Goal: Task Accomplishment & Management: Manage account settings

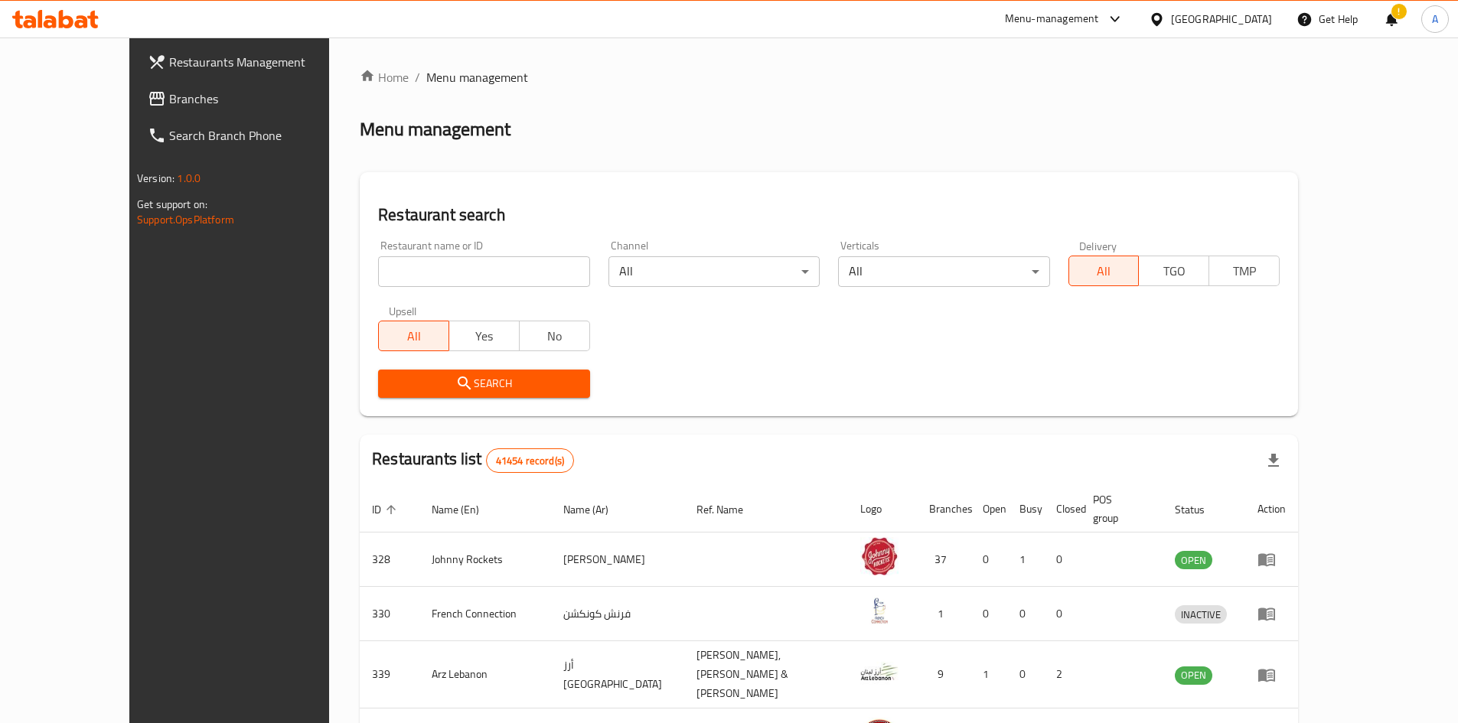
click at [378, 269] on input "search" at bounding box center [483, 271] width 211 height 31
paste input "689844"
type input "689844"
click at [390, 383] on span "Search" at bounding box center [483, 383] width 187 height 19
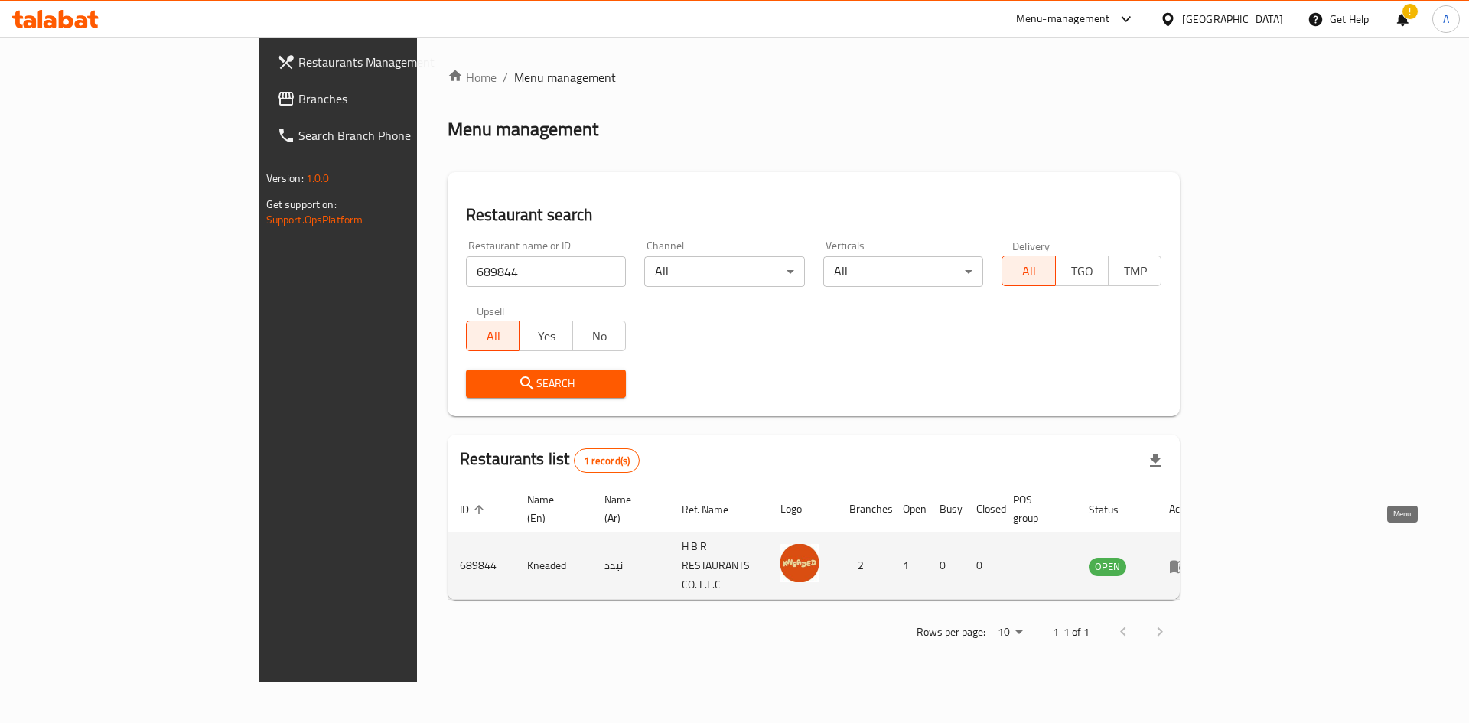
click at [1187, 560] on icon "enhanced table" at bounding box center [1178, 566] width 17 height 13
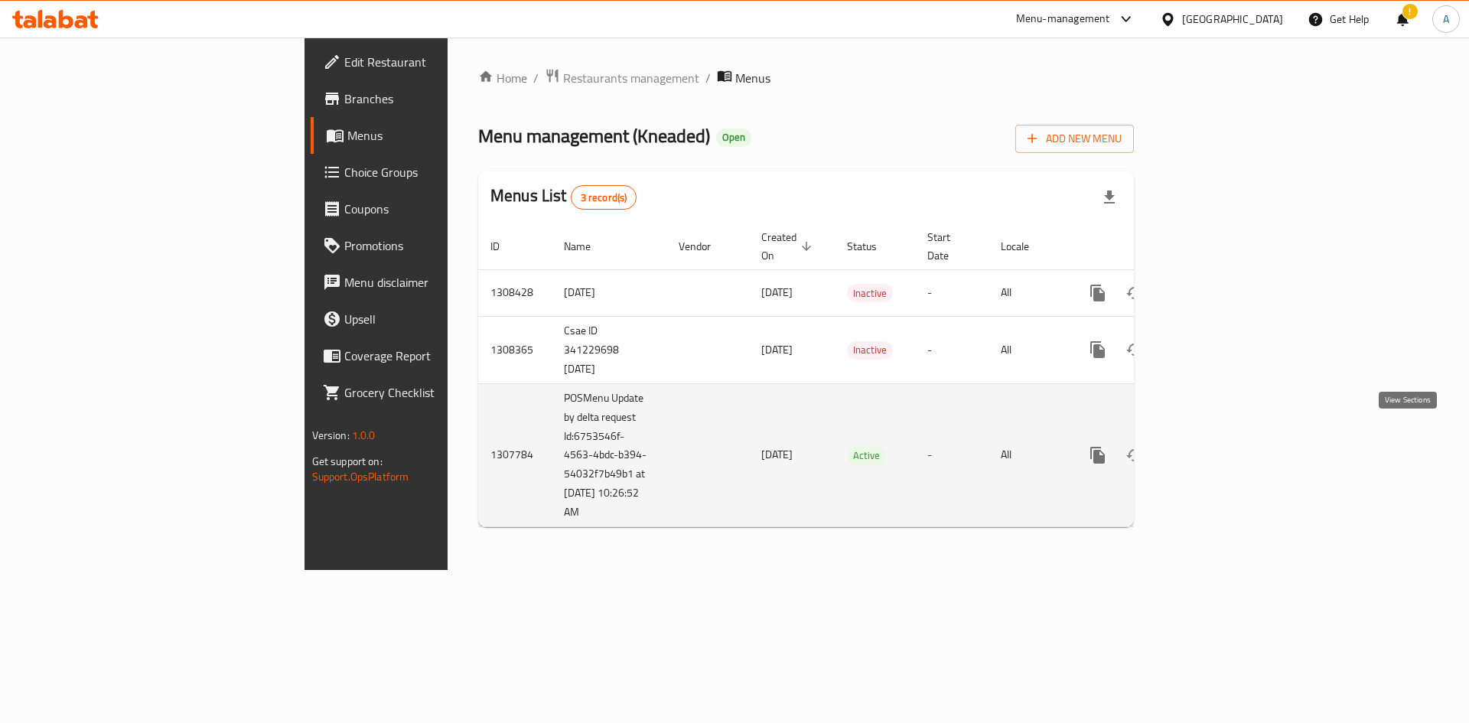
click at [1217, 446] on icon "enhanced table" at bounding box center [1208, 455] width 18 height 18
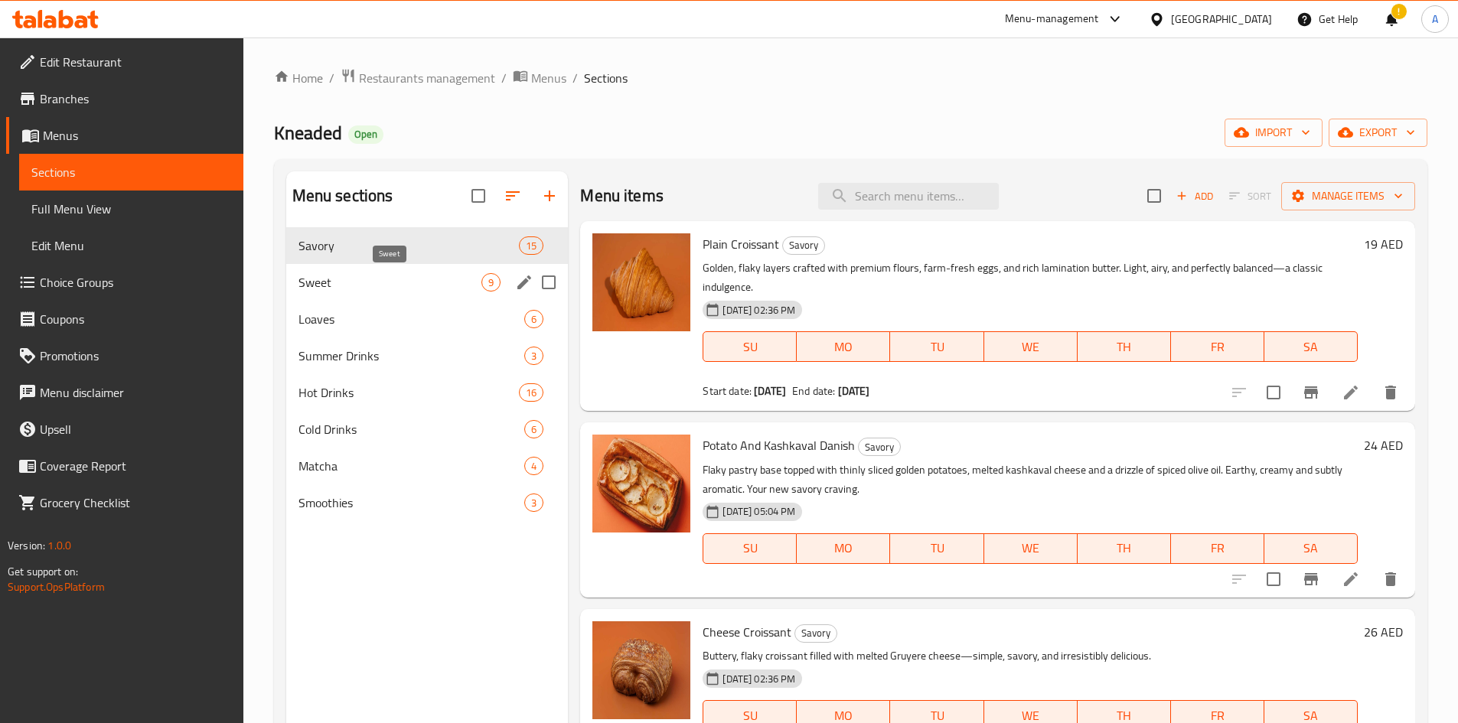
click at [428, 279] on span "Sweet" at bounding box center [390, 282] width 184 height 18
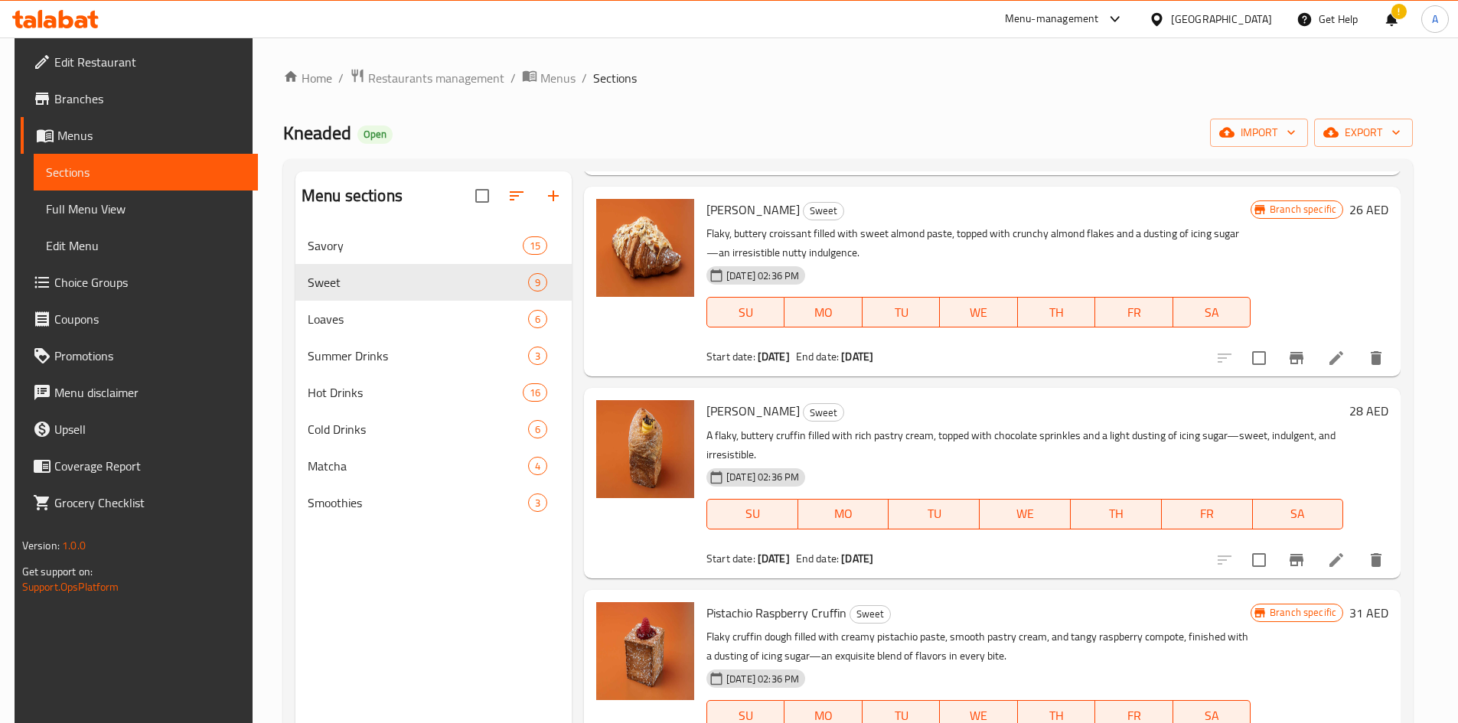
scroll to position [735, 0]
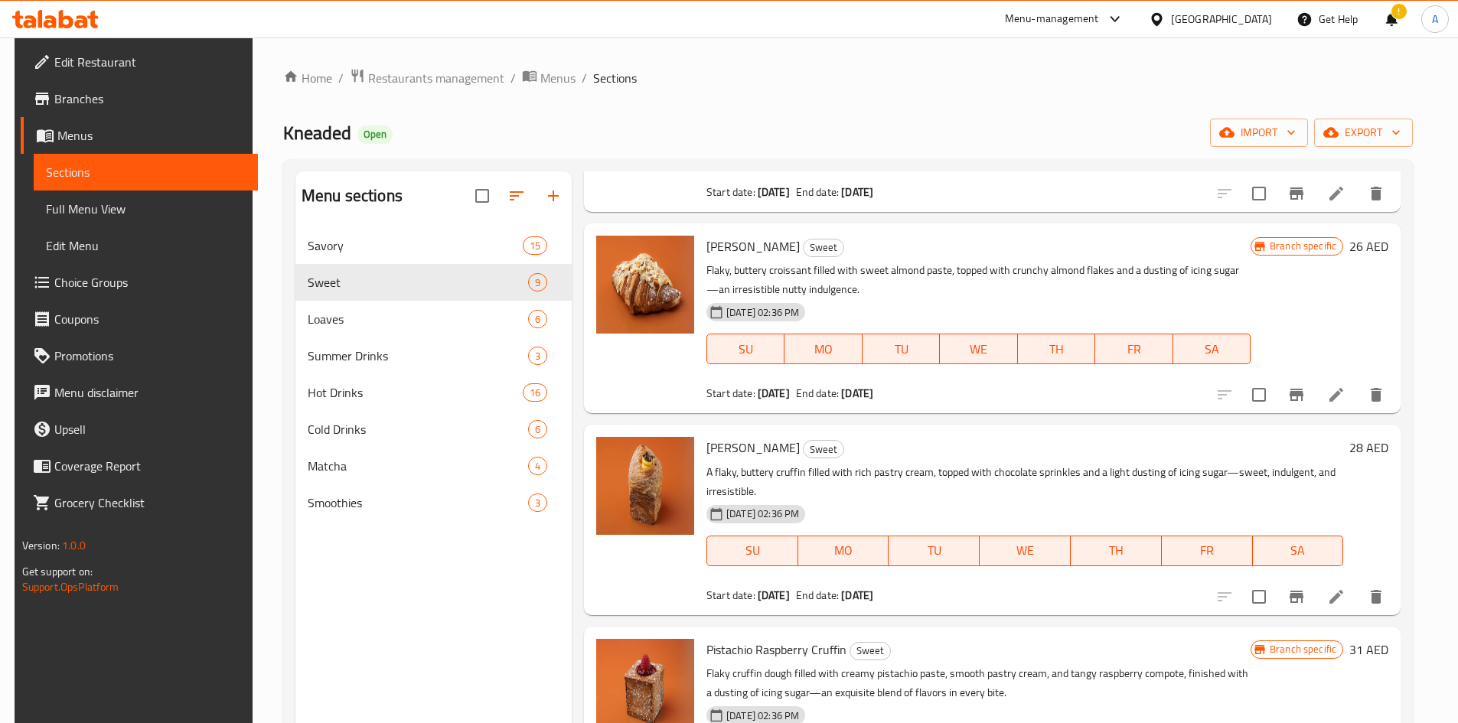
click at [774, 243] on span "[PERSON_NAME]" at bounding box center [752, 246] width 93 height 23
click at [741, 444] on span "[PERSON_NAME]" at bounding box center [752, 447] width 93 height 23
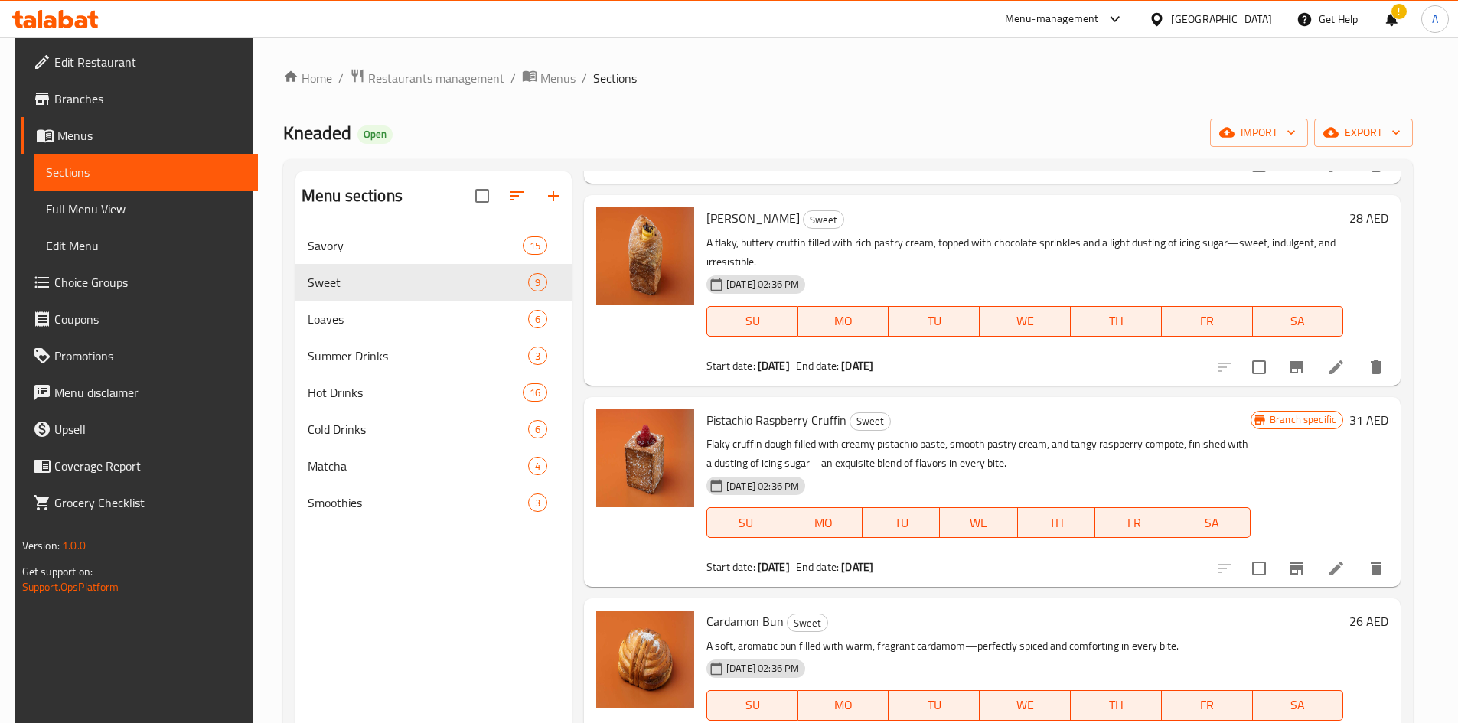
click at [762, 458] on p "Flaky cruffin dough filled with creamy pistachio paste, smooth pastry cream, an…" at bounding box center [978, 454] width 544 height 38
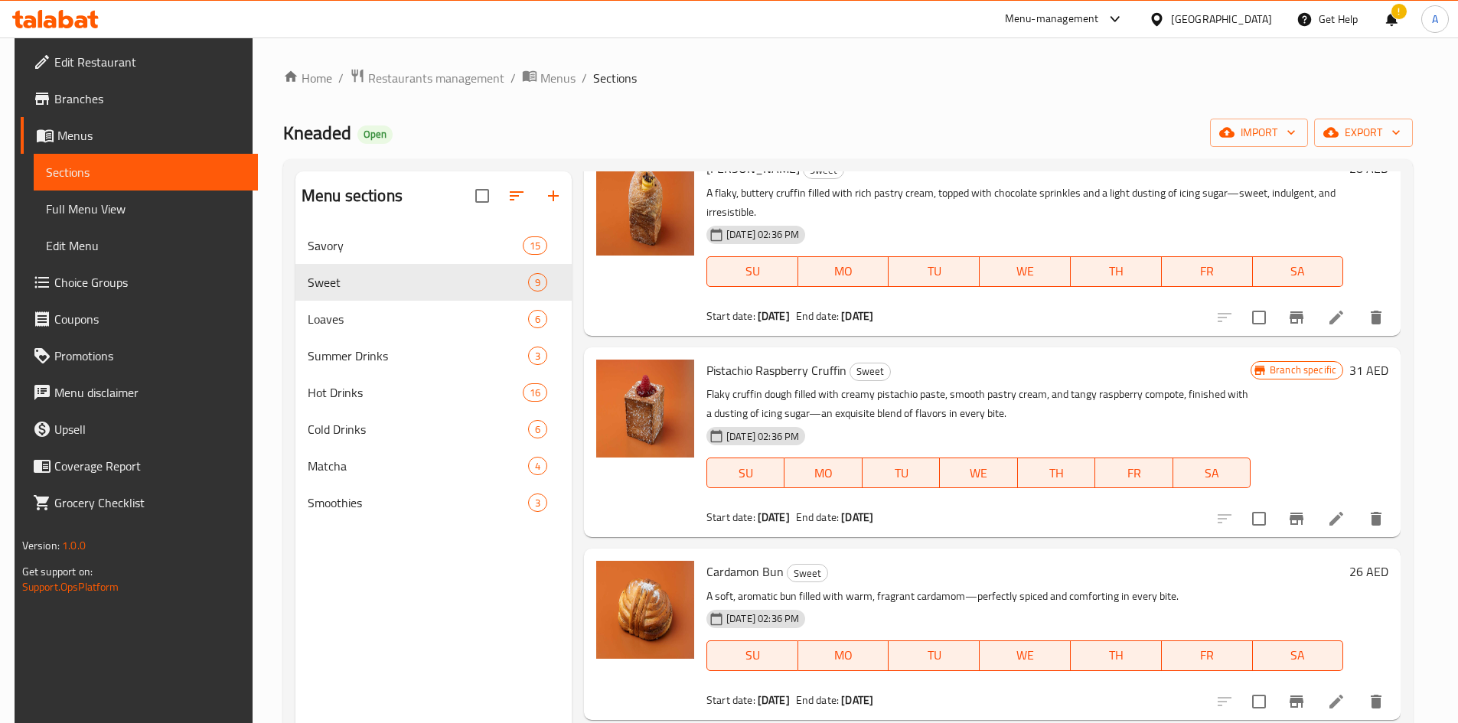
scroll to position [1041, 0]
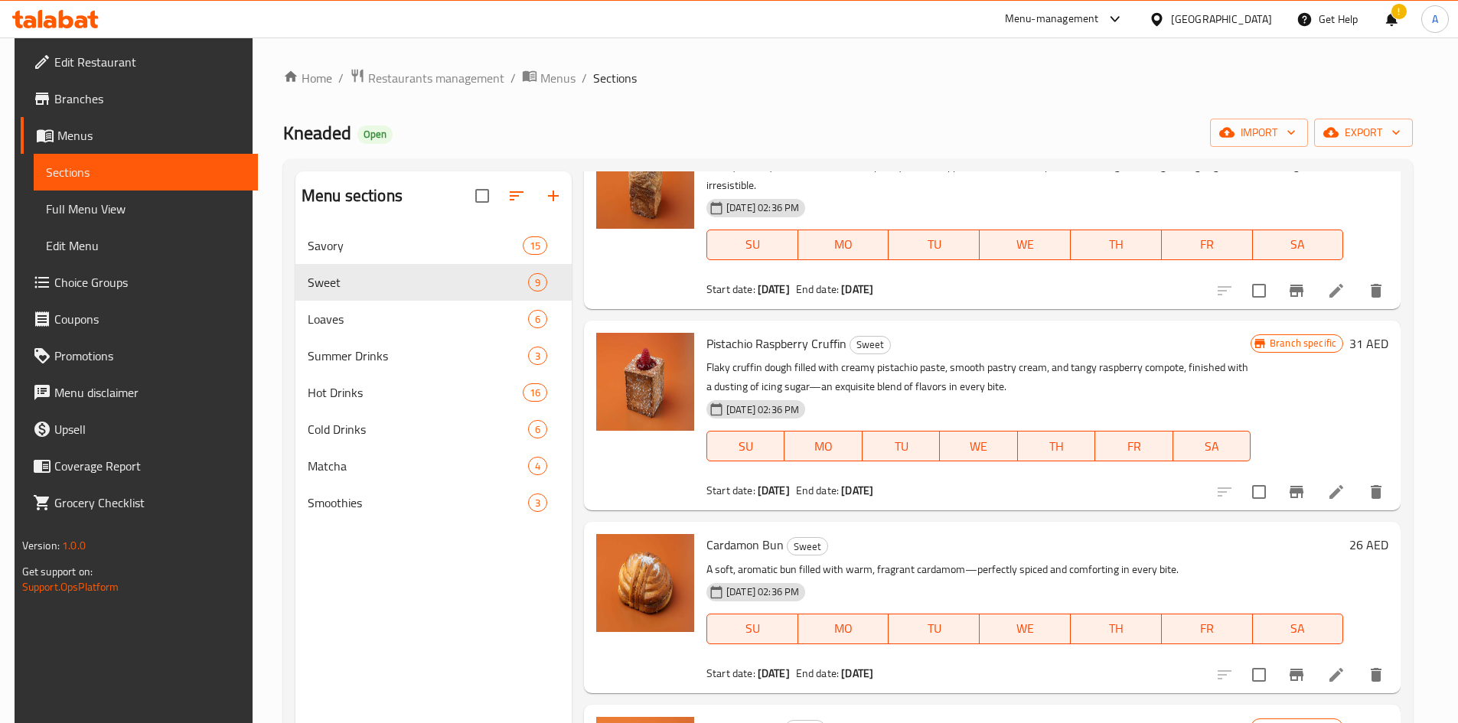
click at [738, 533] on span "Cardamon Bun" at bounding box center [744, 544] width 77 height 23
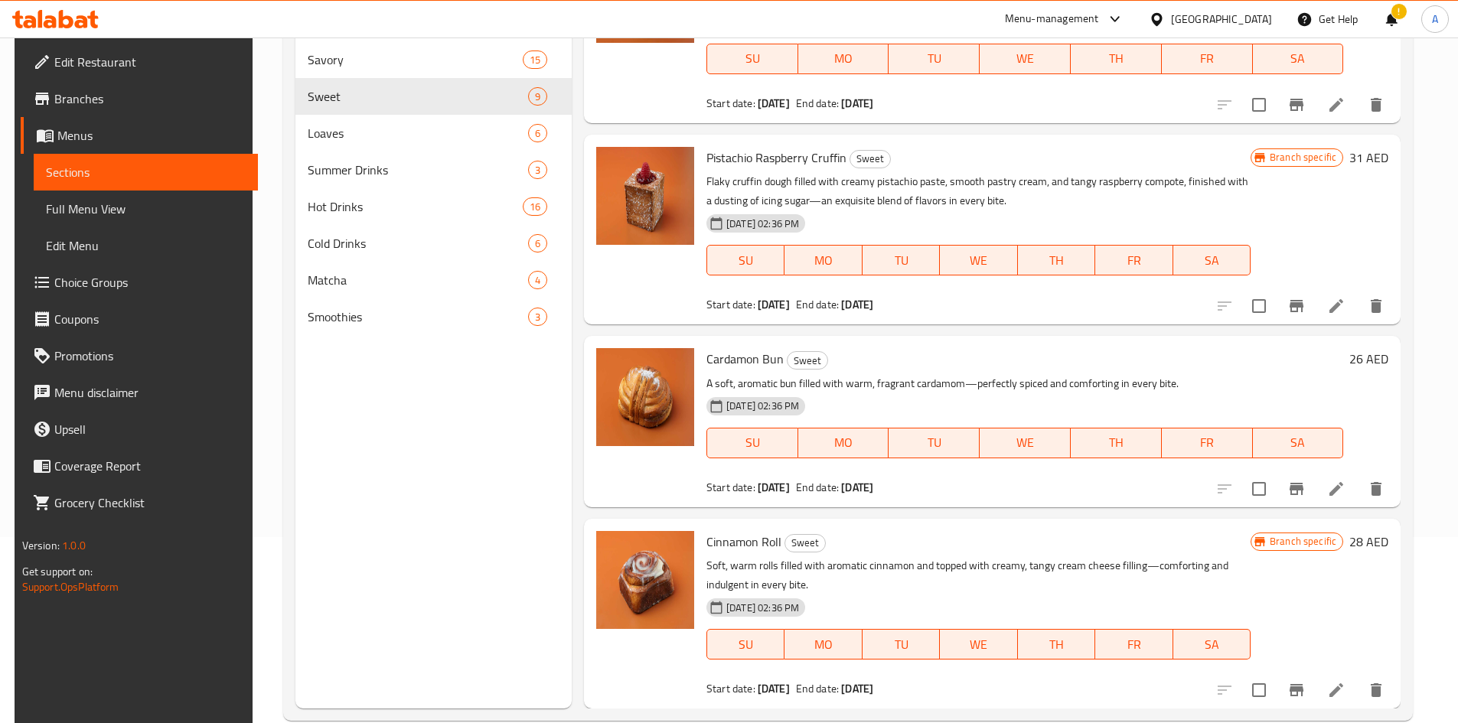
scroll to position [214, 0]
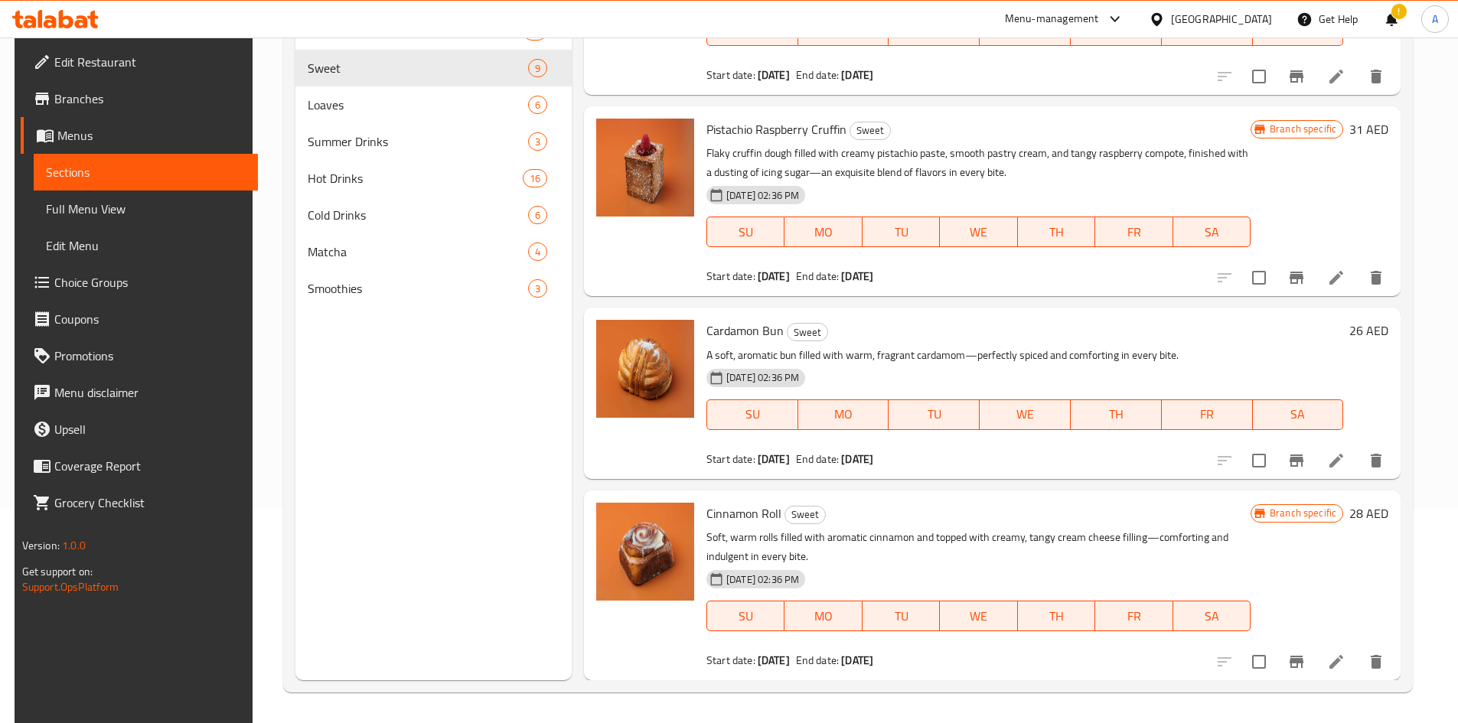
click at [741, 520] on span "Cinnamon Roll" at bounding box center [743, 513] width 75 height 23
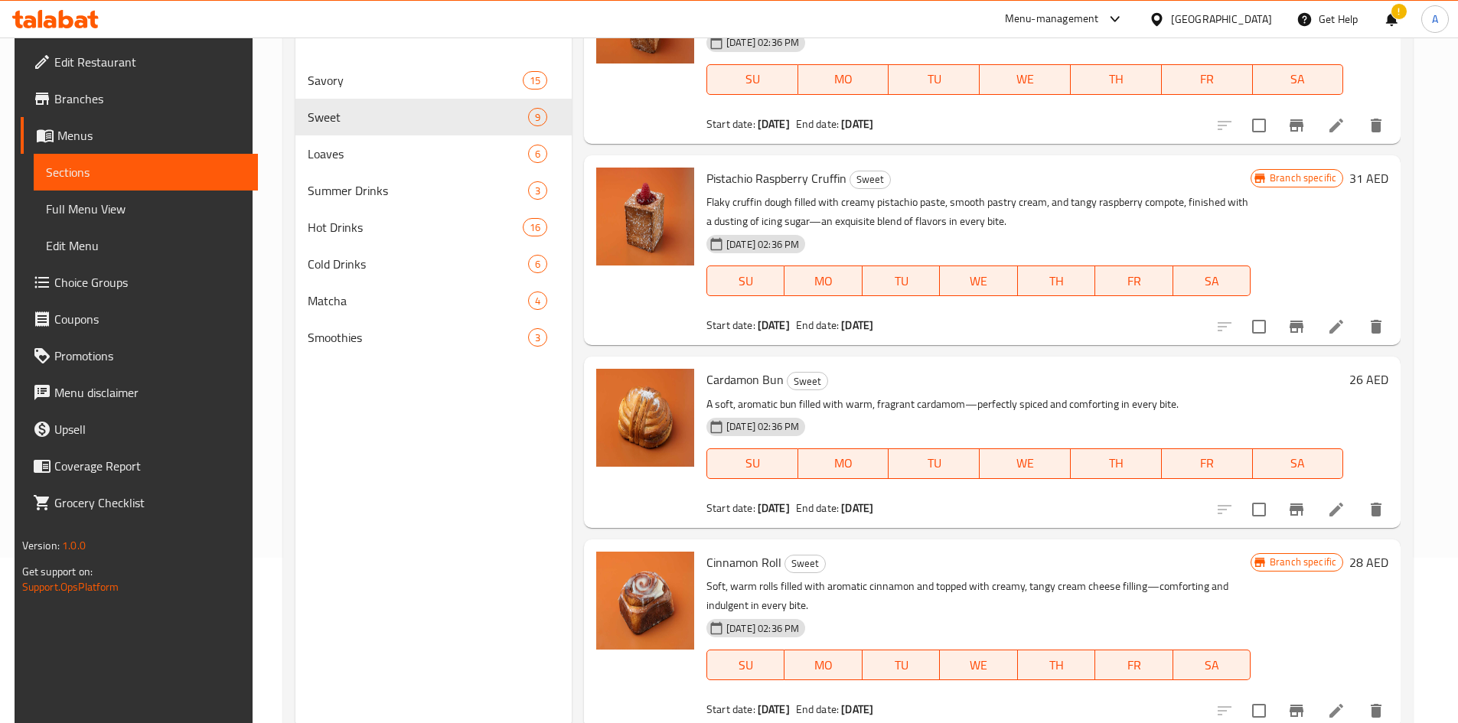
scroll to position [138, 0]
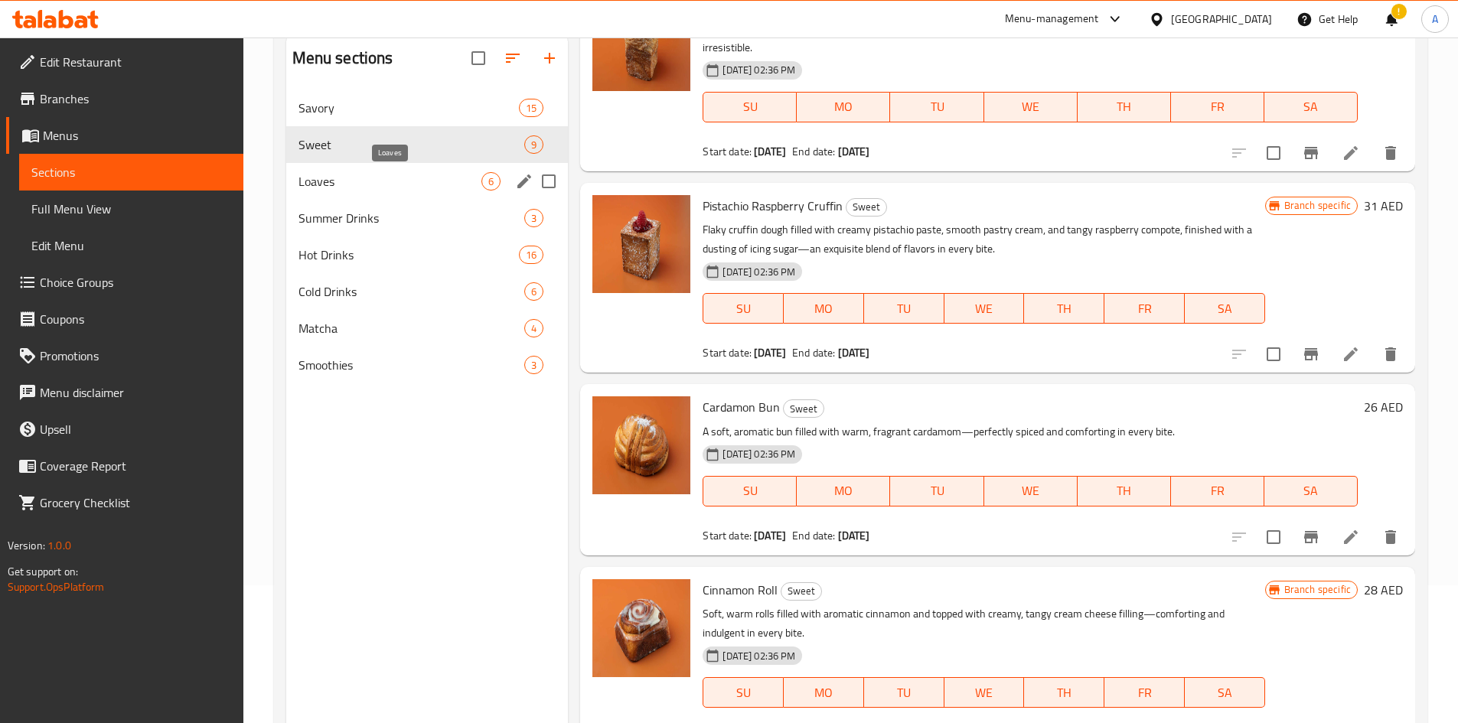
click at [459, 188] on span "Loaves" at bounding box center [390, 181] width 184 height 18
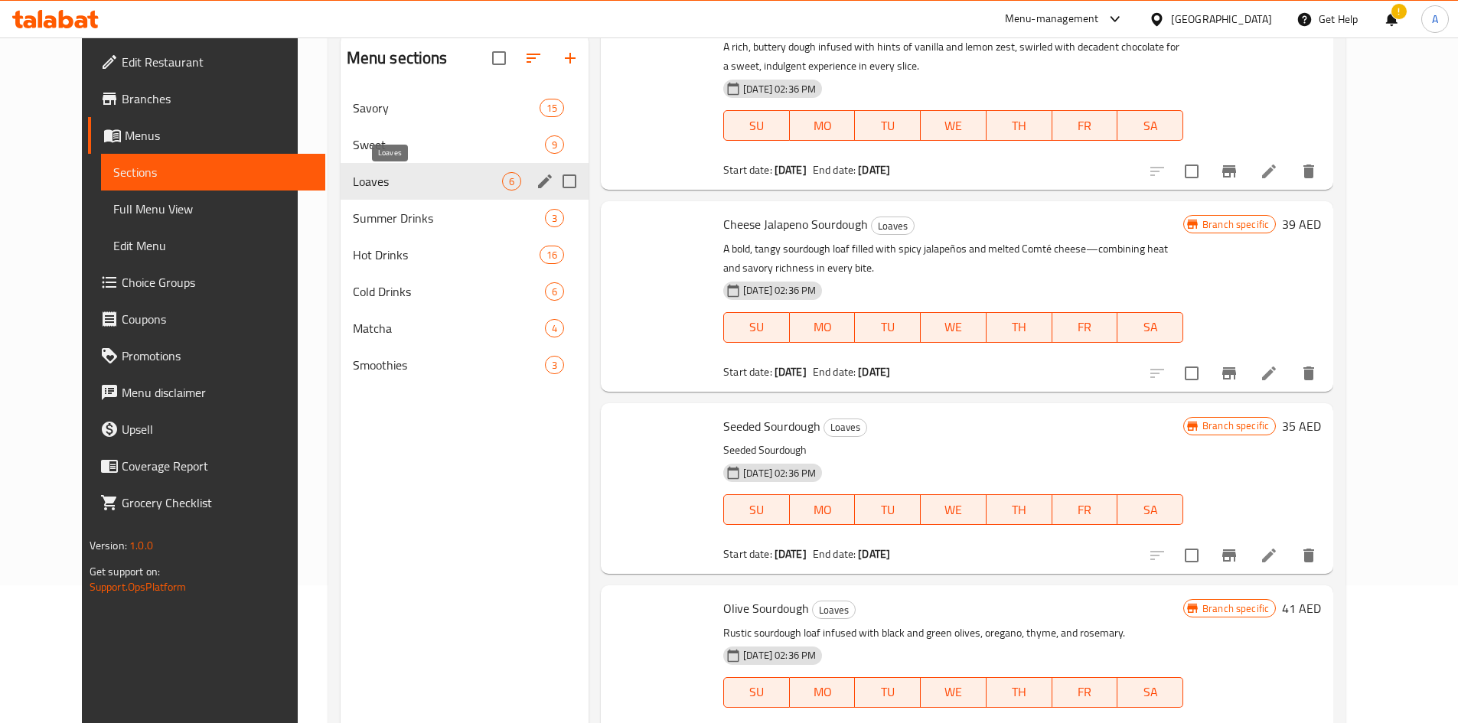
scroll to position [468, 0]
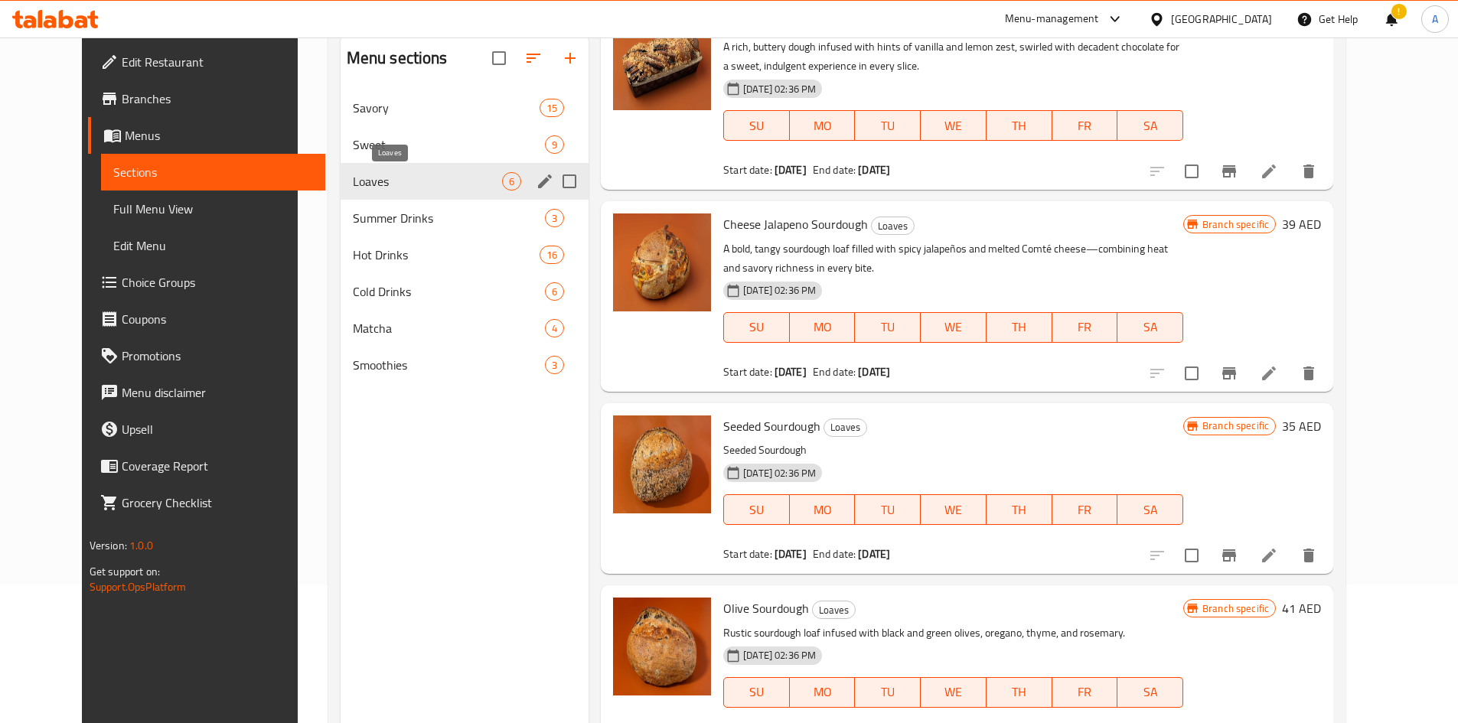
click at [451, 188] on span "Loaves" at bounding box center [427, 181] width 149 height 18
click at [406, 135] on span "Sweet" at bounding box center [427, 144] width 149 height 18
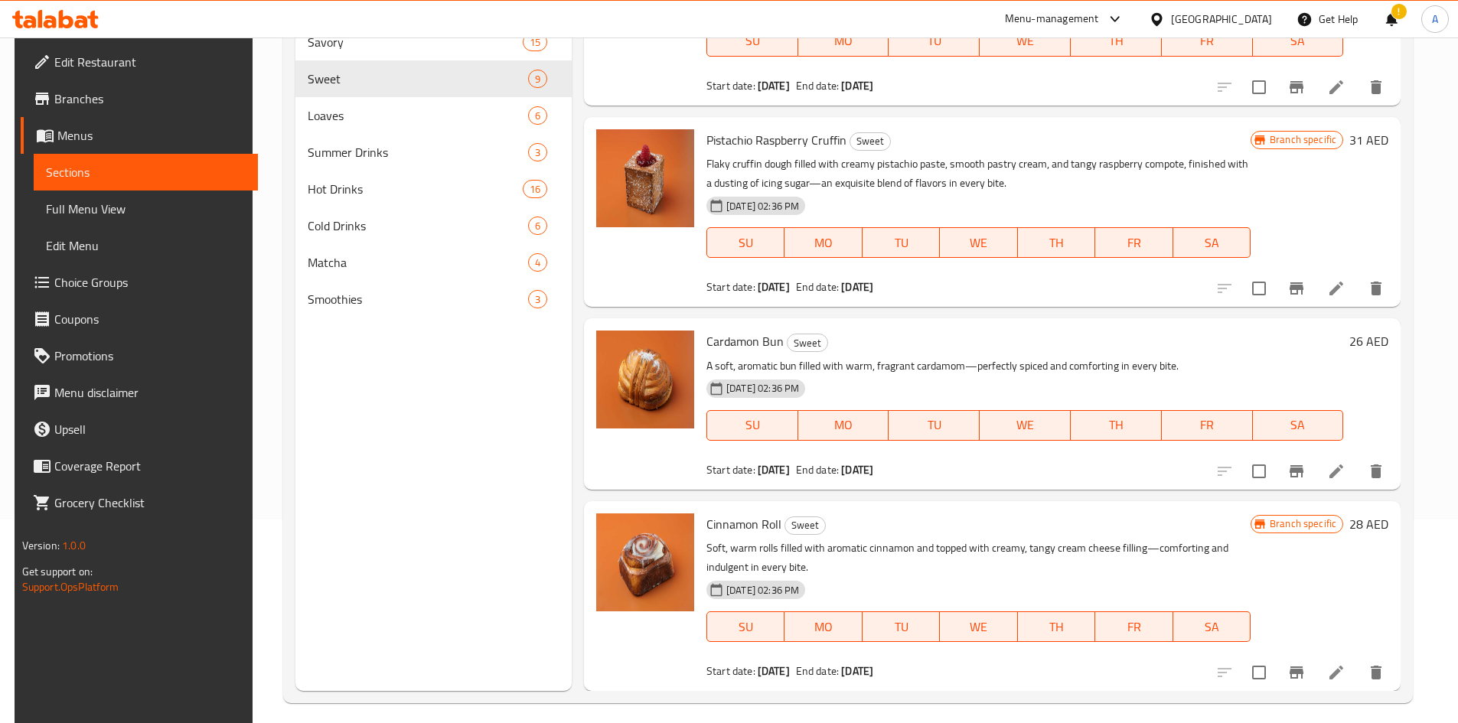
scroll to position [214, 0]
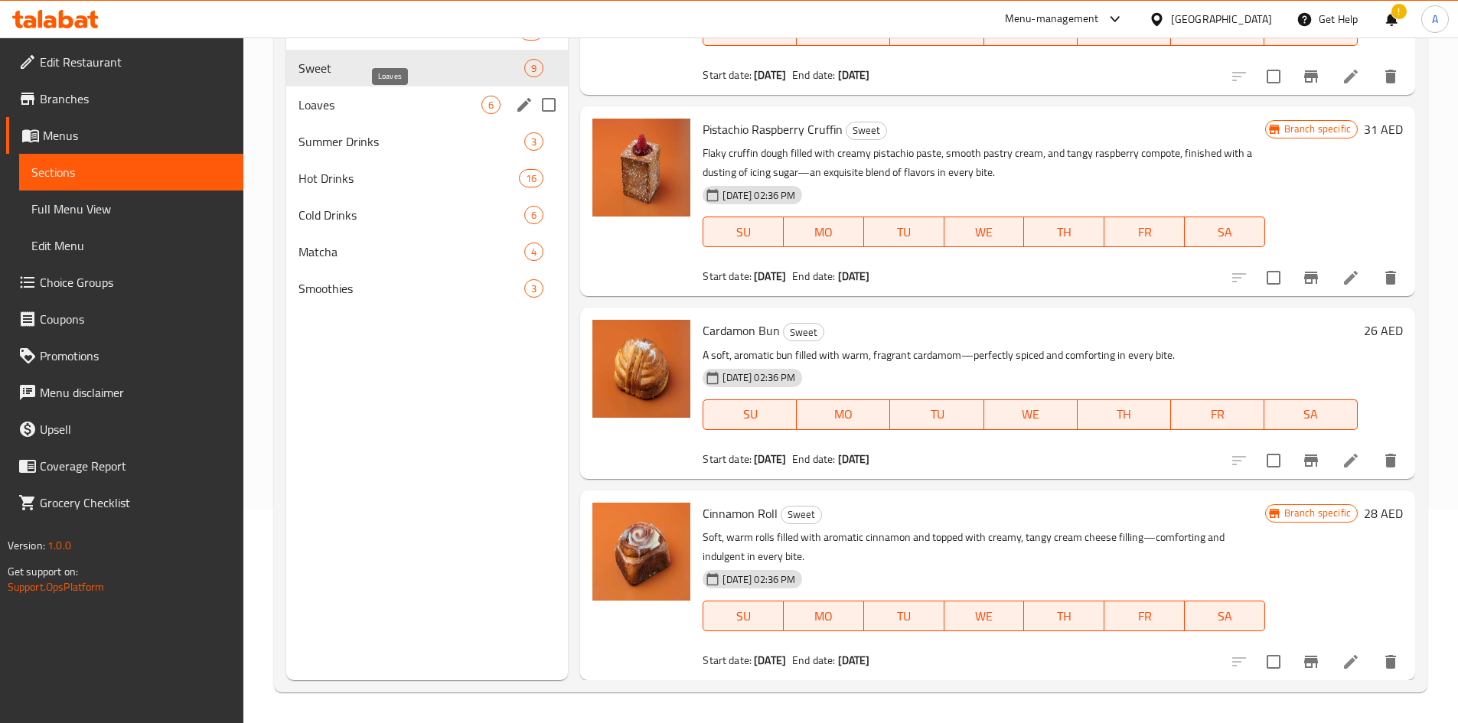
click at [391, 110] on span "Loaves" at bounding box center [390, 105] width 184 height 18
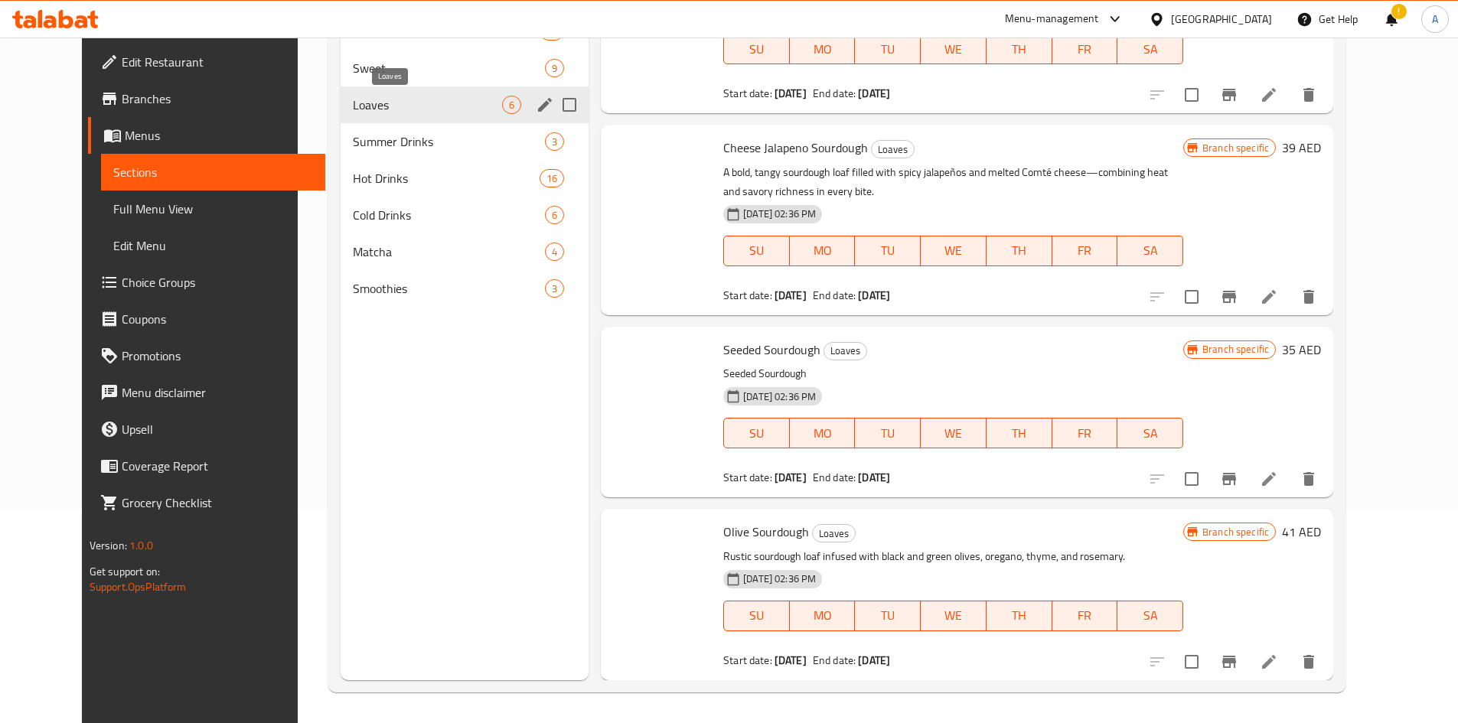
scroll to position [468, 0]
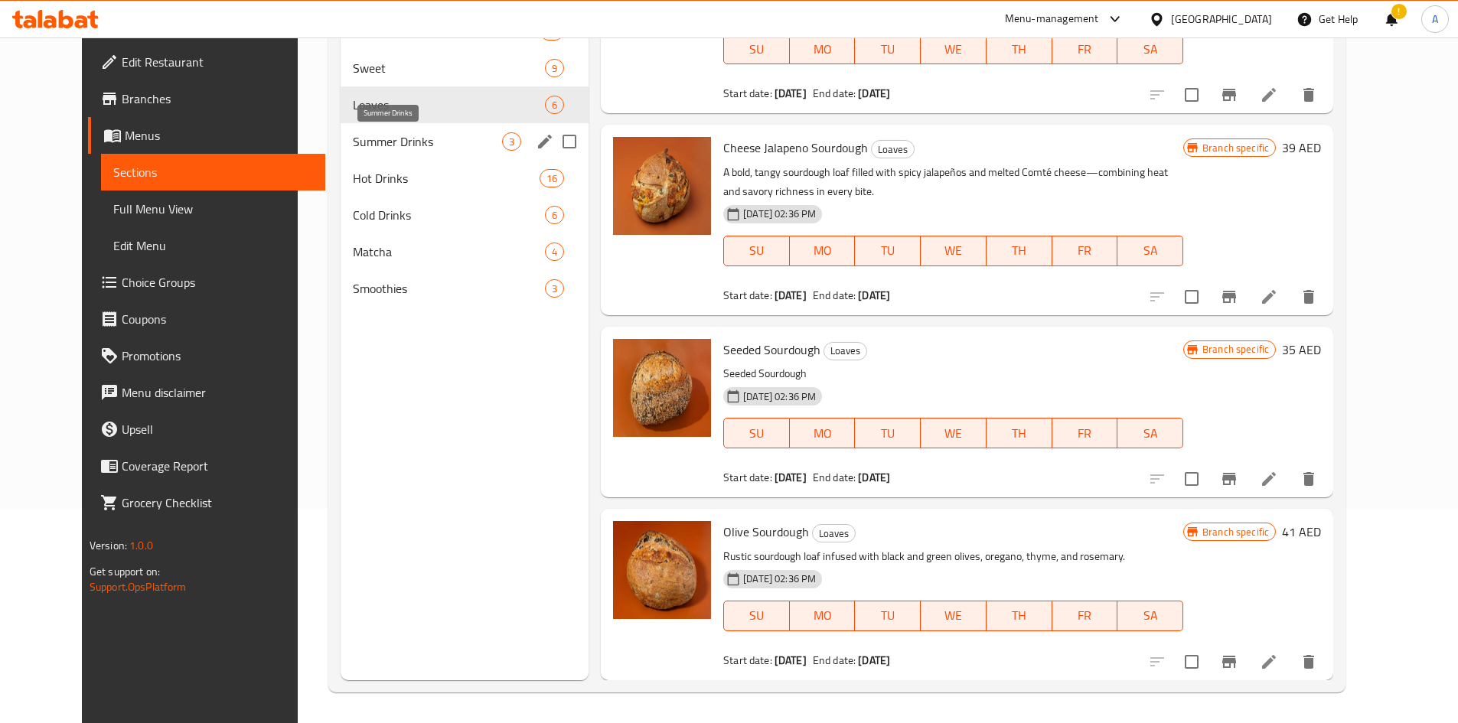
click at [409, 143] on span "Summer Drinks" at bounding box center [427, 141] width 149 height 18
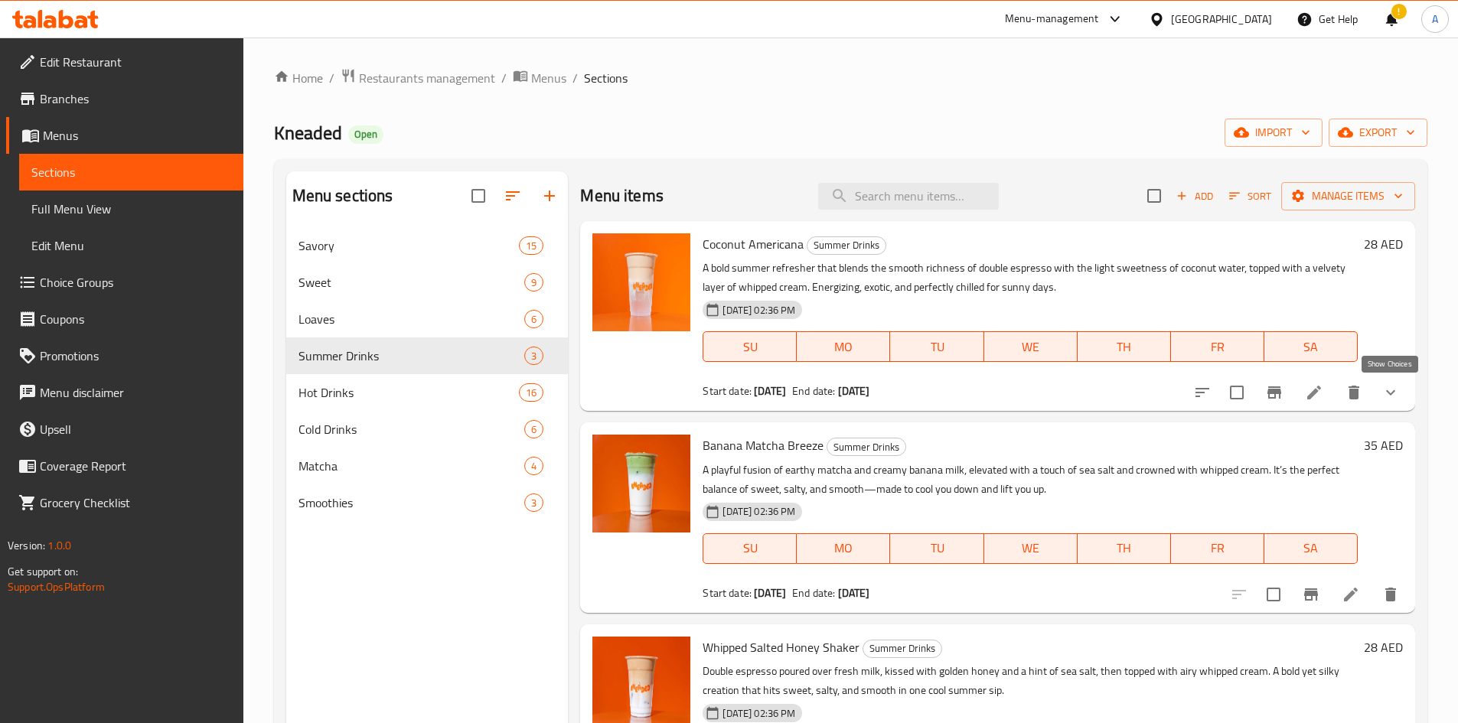
click at [1384, 396] on icon "show more" at bounding box center [1390, 392] width 18 height 18
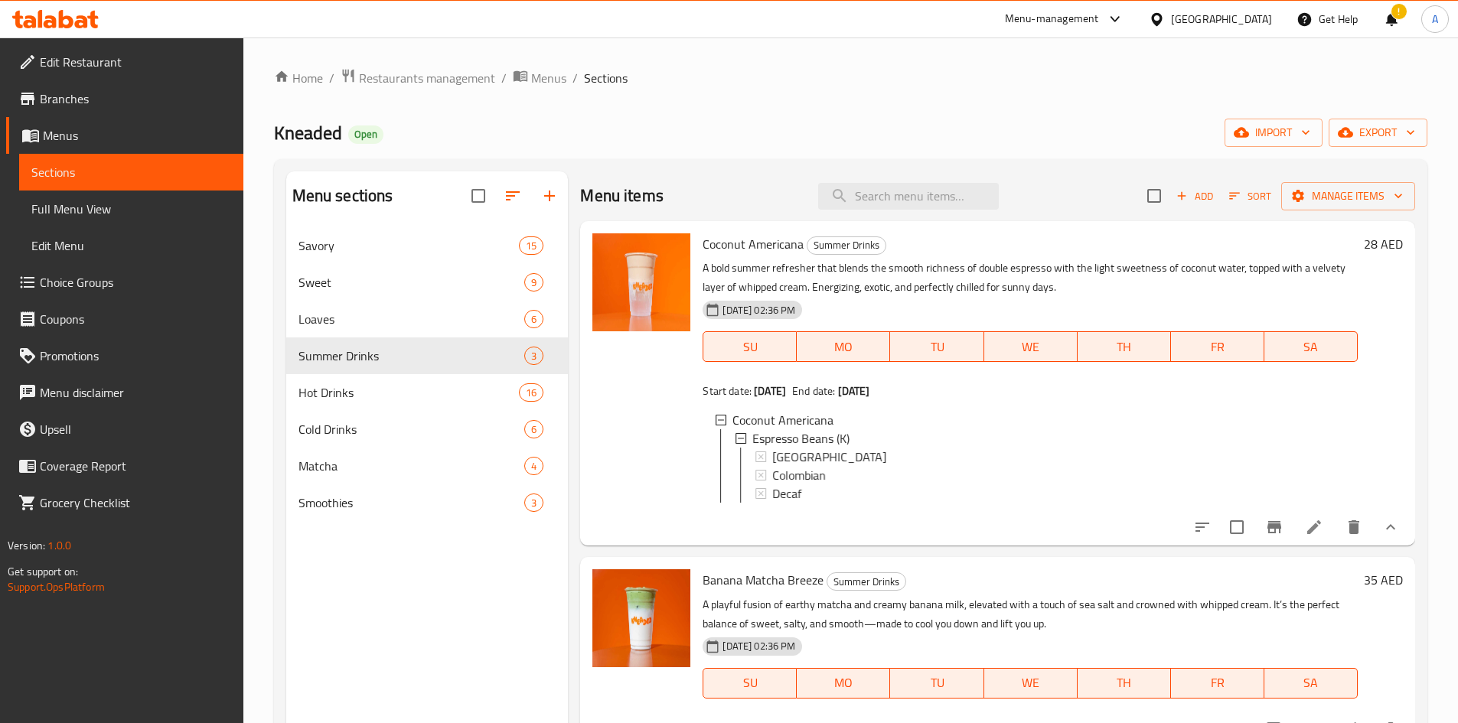
scroll to position [2, 0]
click at [1386, 536] on icon "show more" at bounding box center [1390, 527] width 18 height 18
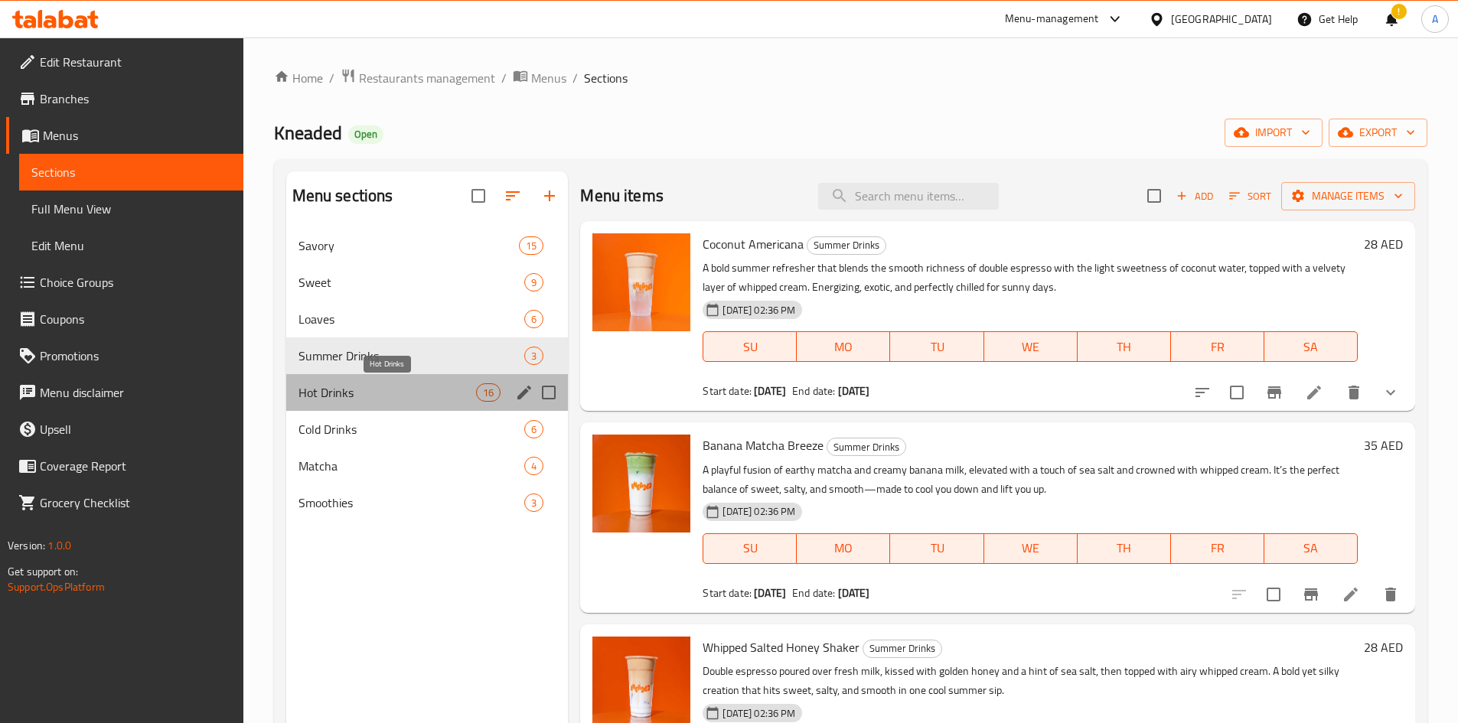
click at [456, 399] on span "Hot Drinks" at bounding box center [387, 392] width 178 height 18
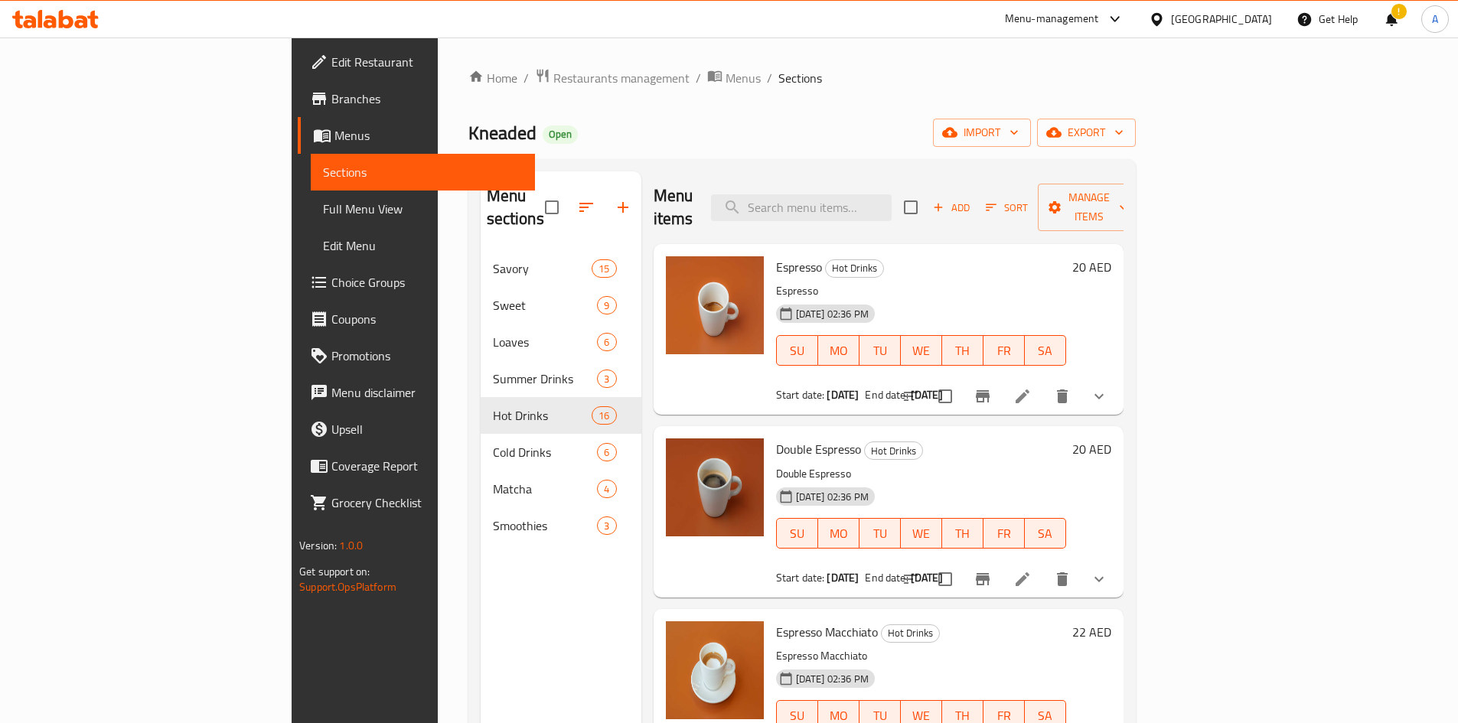
drag, startPoint x: 1364, startPoint y: 370, endPoint x: 1372, endPoint y: 372, distance: 8.0
click at [1117, 378] on button "show more" at bounding box center [1098, 396] width 37 height 37
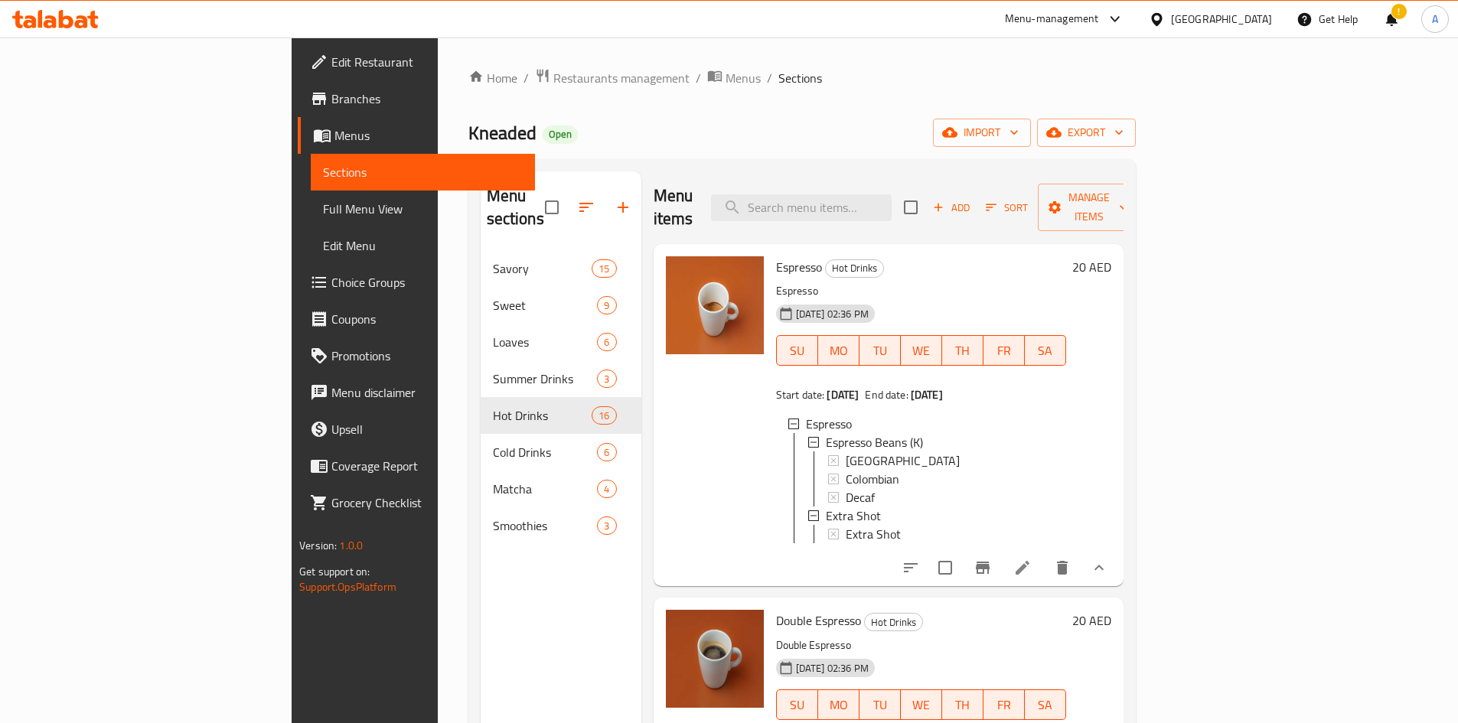
scroll to position [2, 0]
click at [1108, 559] on icon "show more" at bounding box center [1099, 568] width 18 height 18
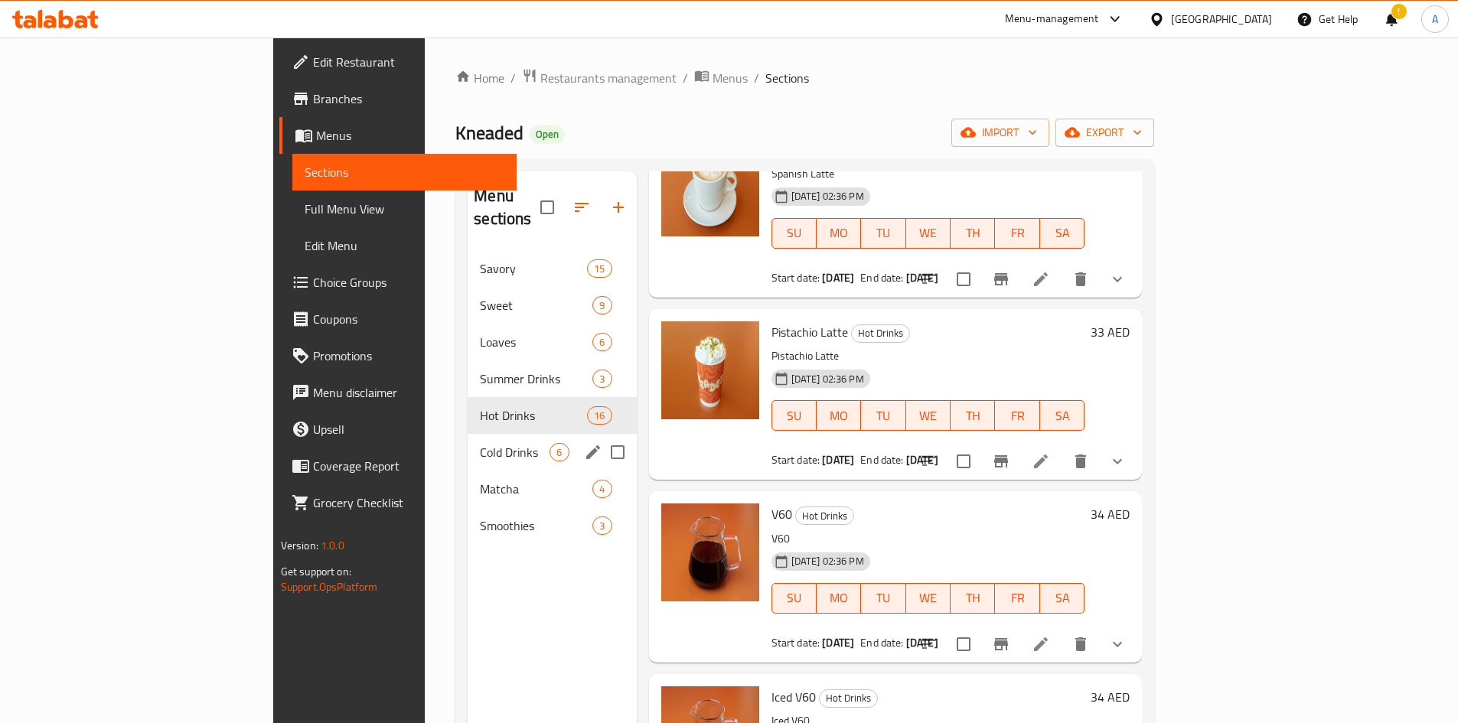
scroll to position [2142, 0]
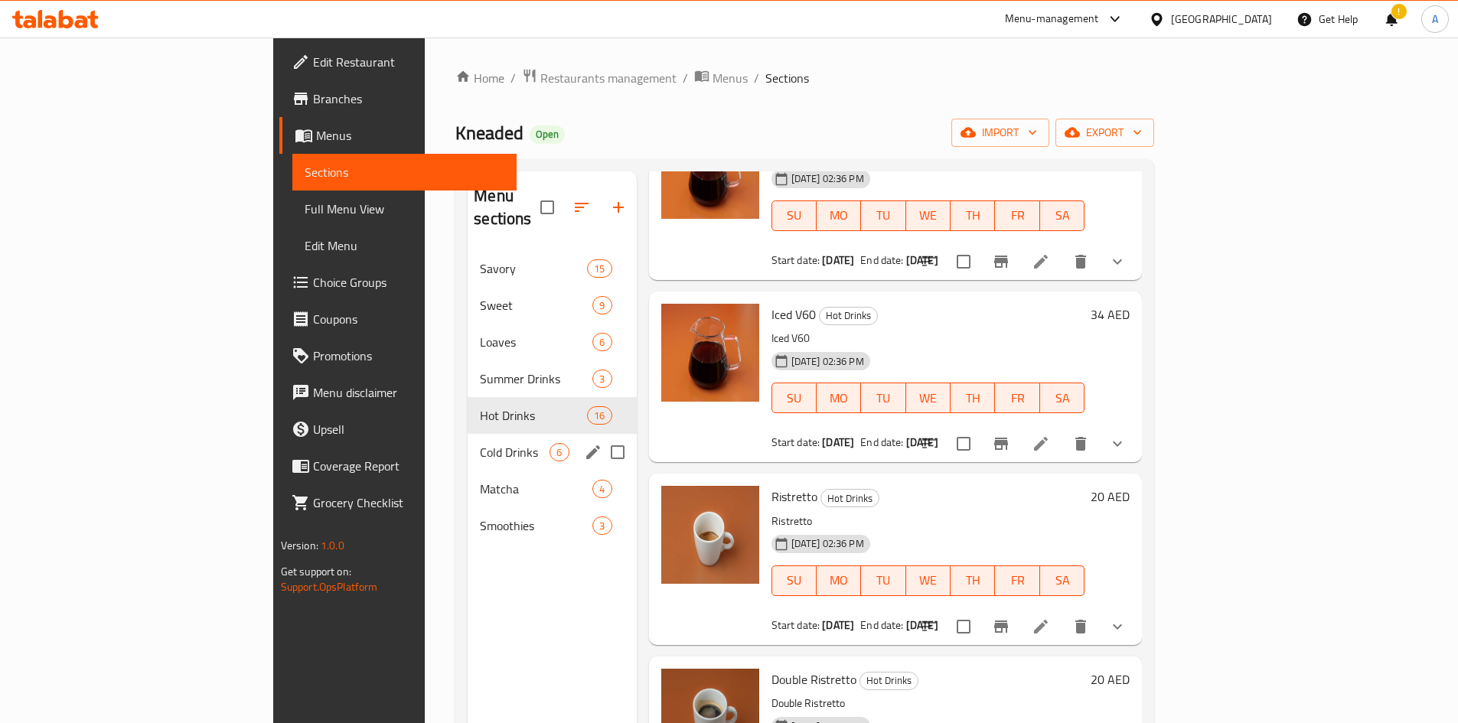
click at [468, 434] on div "Cold Drinks 6" at bounding box center [552, 452] width 168 height 37
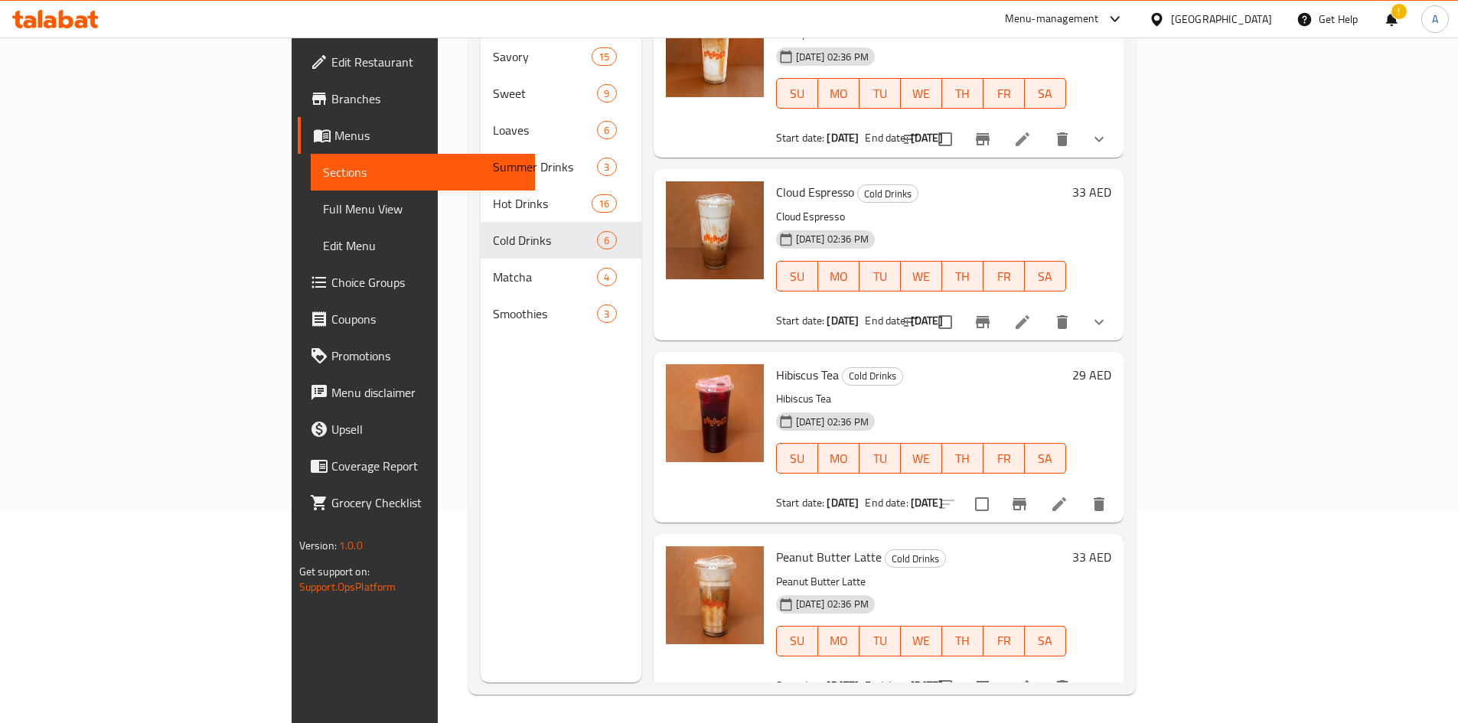
scroll to position [214, 0]
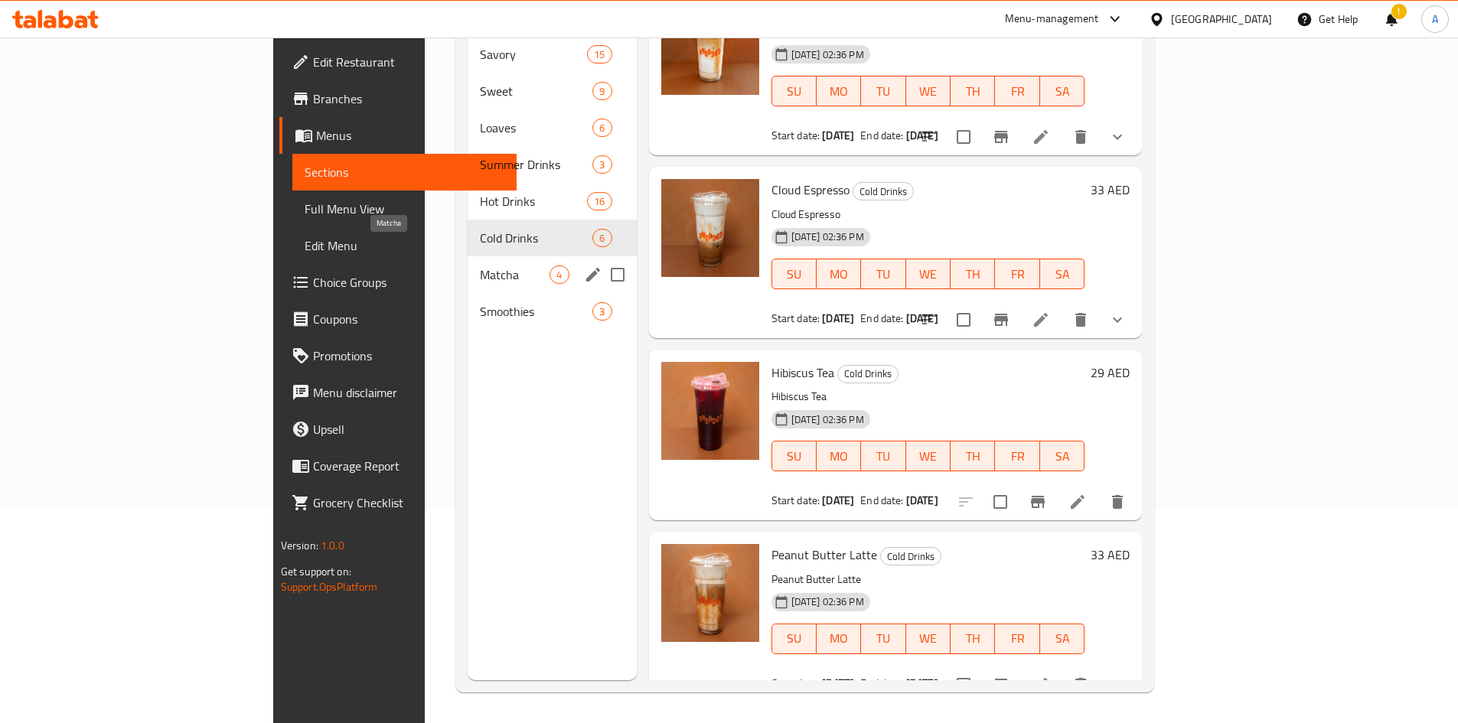
click at [480, 266] on span "Matcha" at bounding box center [515, 275] width 70 height 18
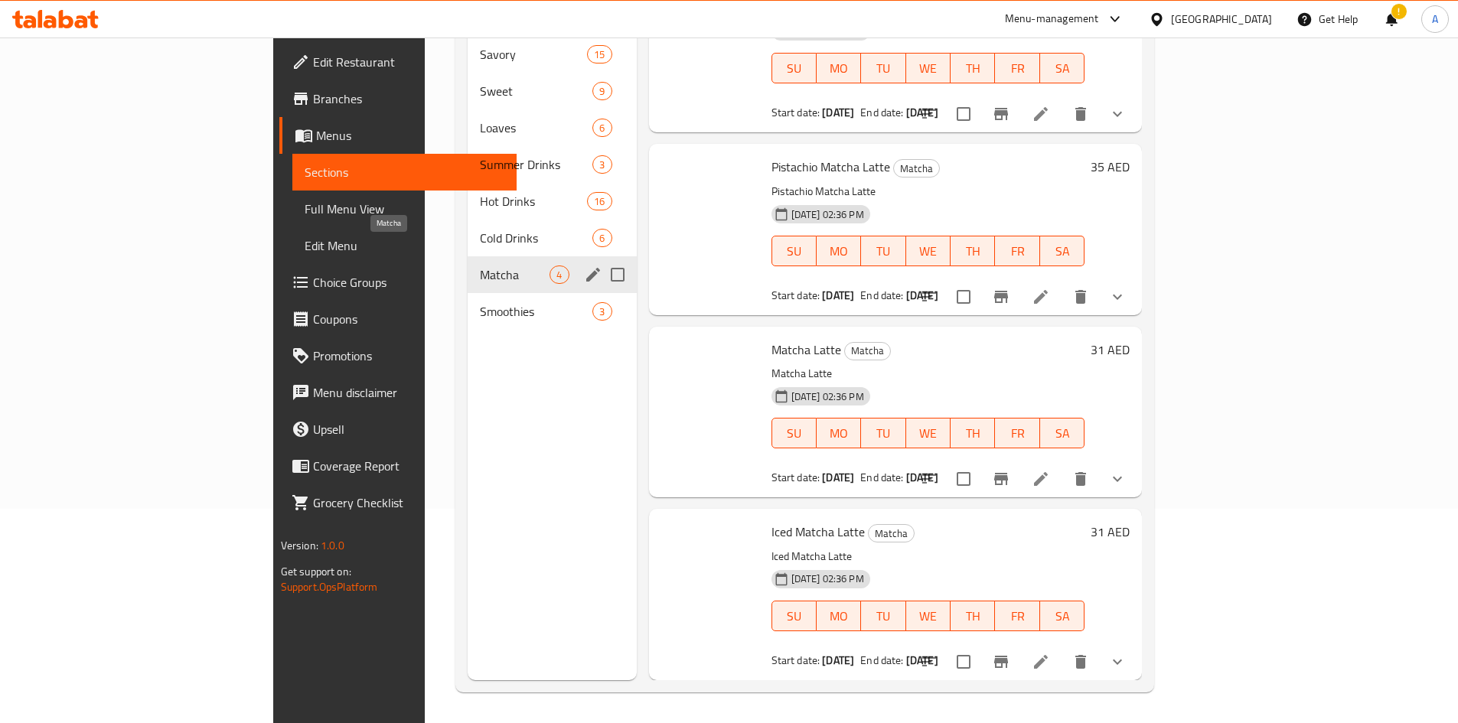
scroll to position [45, 0]
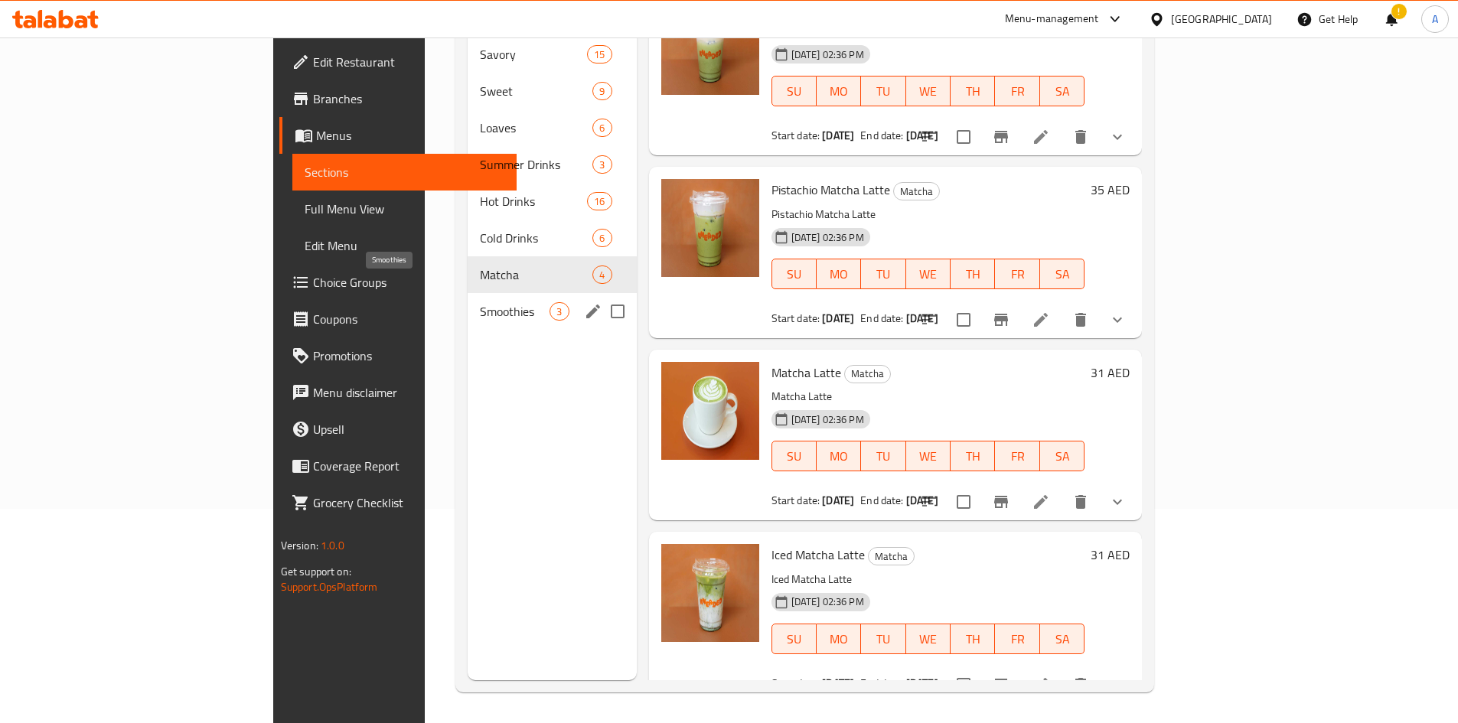
click at [480, 302] on span "Smoothies" at bounding box center [515, 311] width 70 height 18
